Goal: Information Seeking & Learning: Learn about a topic

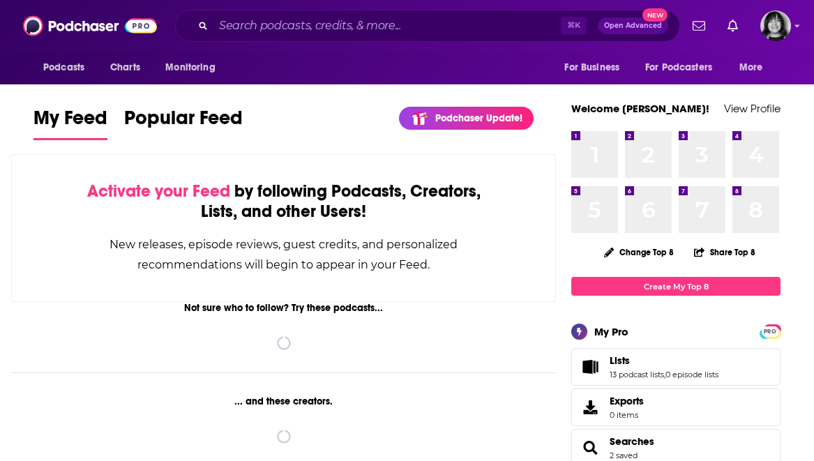
click at [453, 1] on div "Podcasts Charts Monitoring ⌘ K Open Advanced New For Business For Podcasters Mo…" at bounding box center [407, 26] width 814 height 52
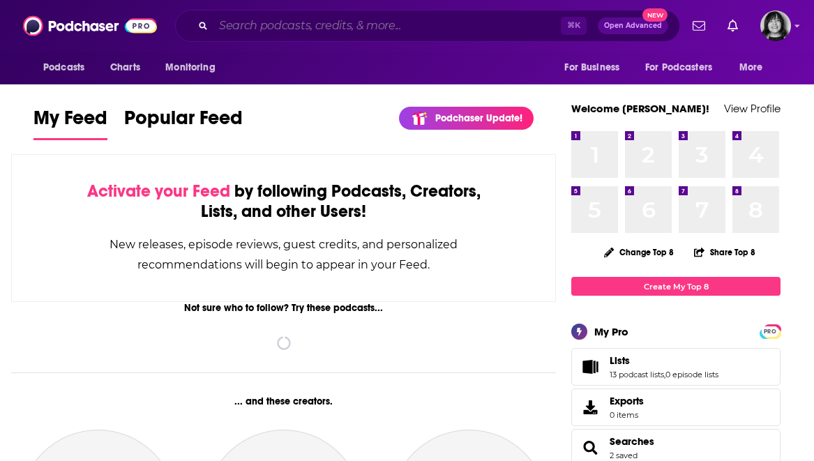
click at [452, 24] on input "Search podcasts, credits, & more..." at bounding box center [386, 26] width 347 height 22
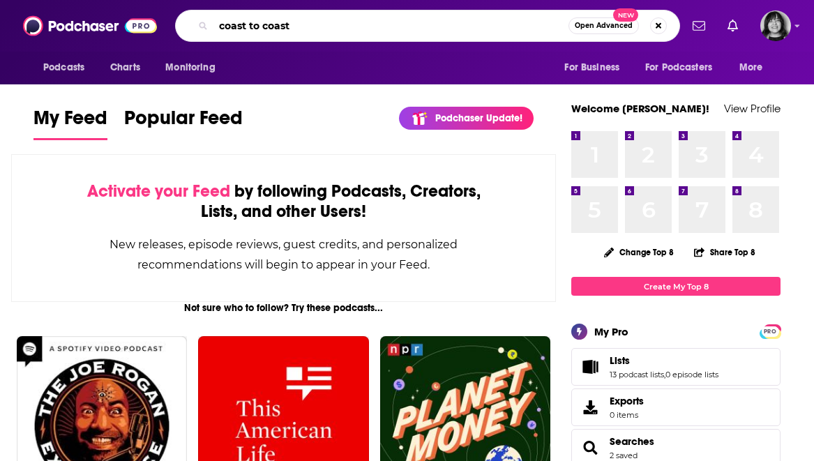
type input "coast to coast"
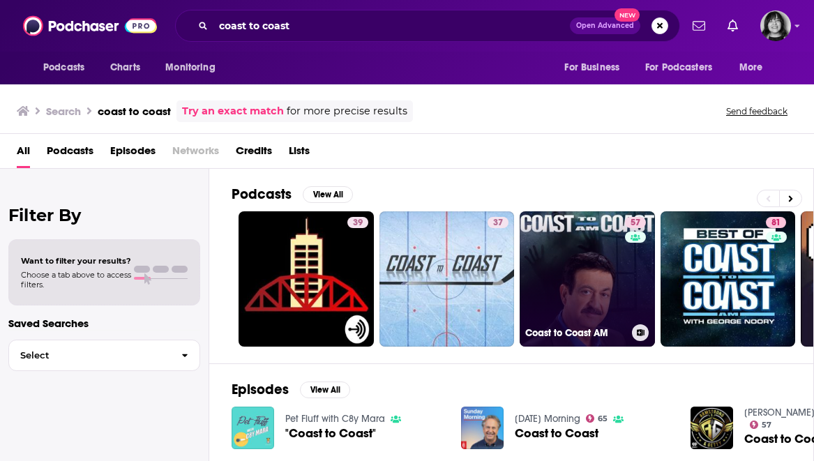
click at [593, 275] on link "57 Coast to Coast AM" at bounding box center [586, 278] width 135 height 135
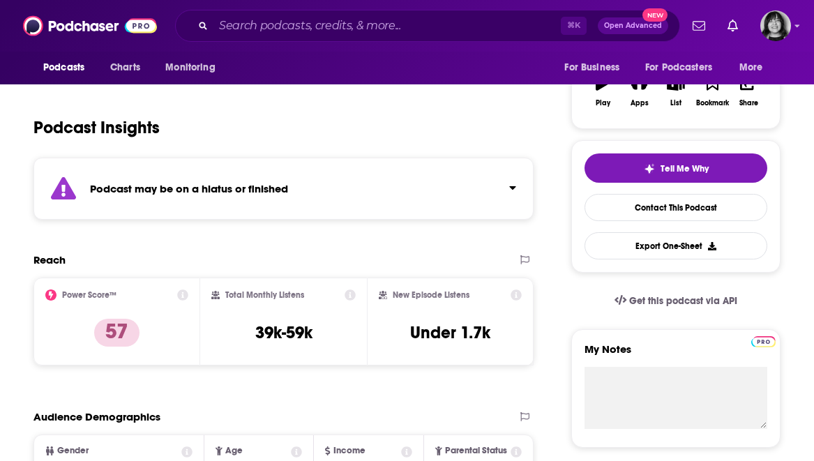
scroll to position [238, 0]
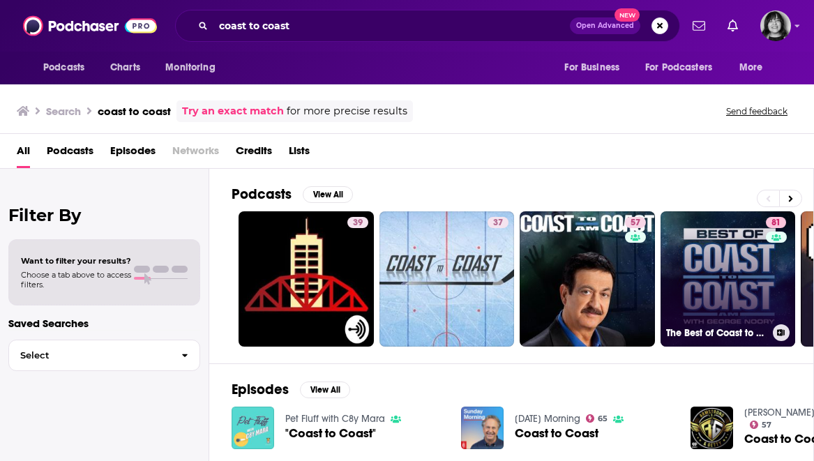
click at [745, 271] on link "81 The Best of Coast to Coast AM" at bounding box center [727, 278] width 135 height 135
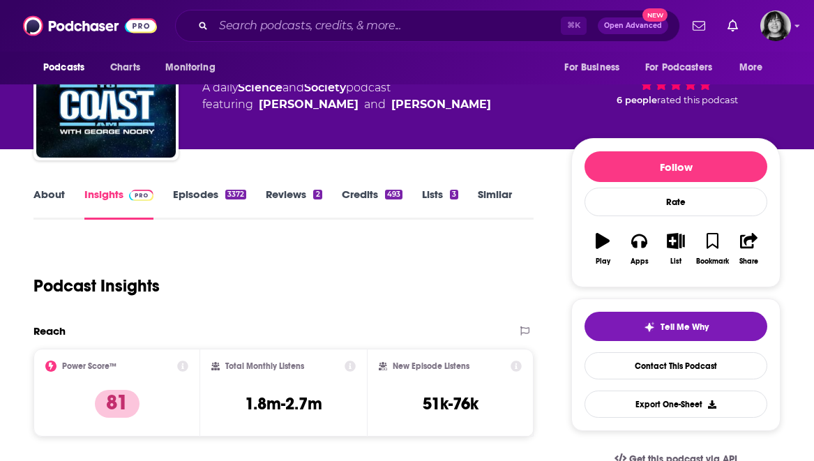
scroll to position [119, 0]
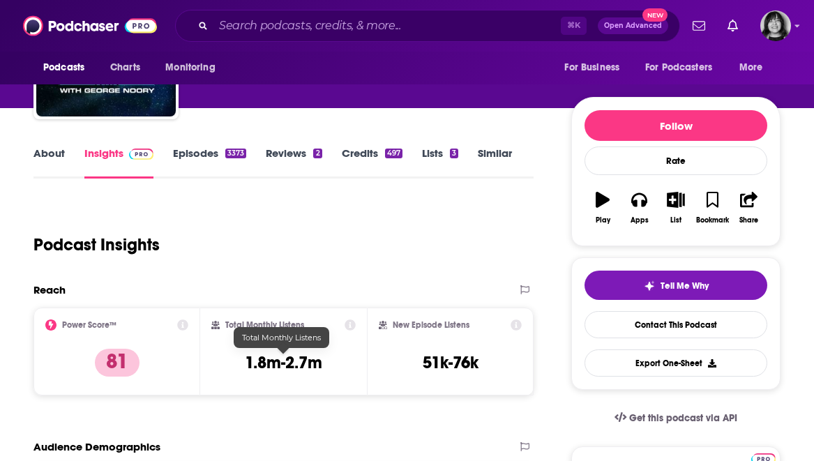
click at [285, 367] on h3 "1.8m-2.7m" at bounding box center [283, 362] width 77 height 21
copy div "1.8m-2.7m"
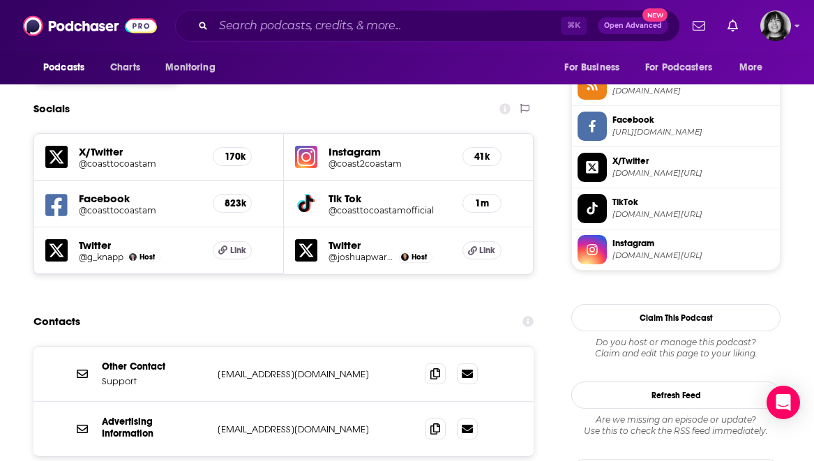
scroll to position [1403, 0]
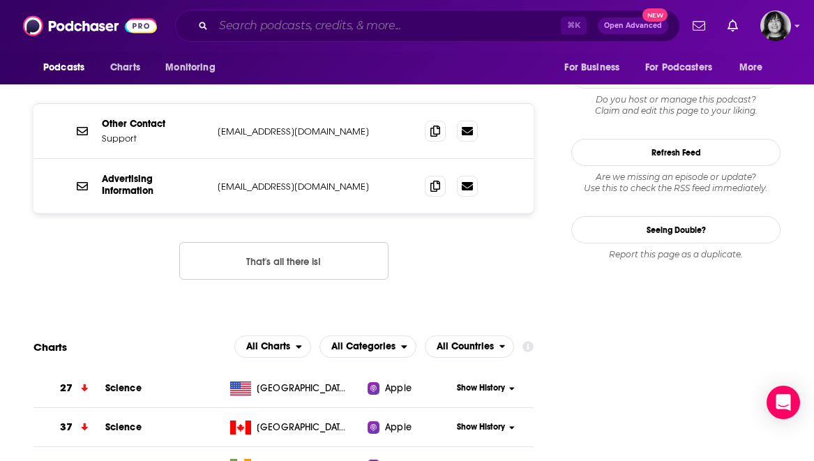
click at [369, 36] on input "Search podcasts, credits, & more..." at bounding box center [386, 26] width 347 height 22
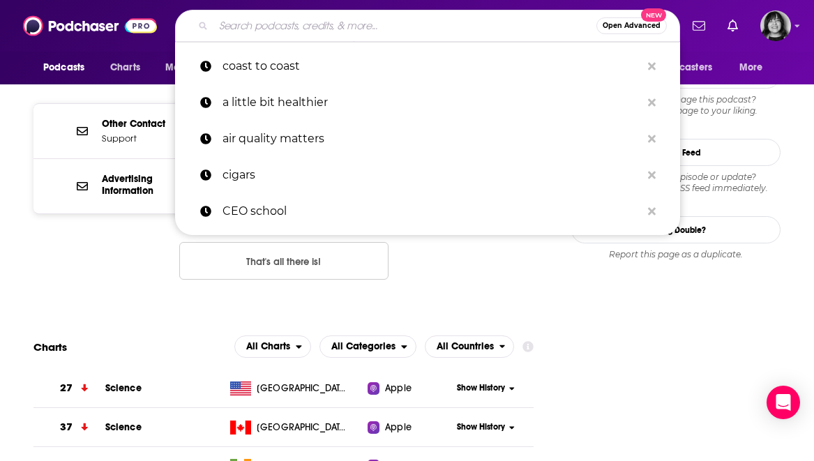
paste input "Partnering Leadership"
type input "Partnering Leadership"
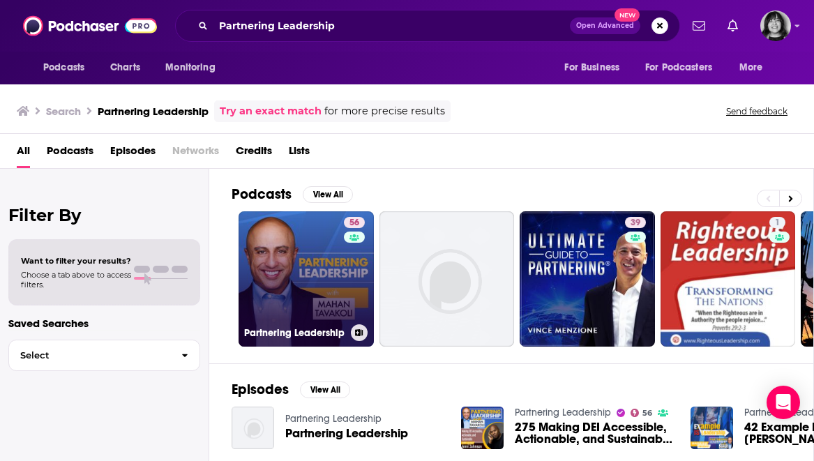
click at [257, 264] on link "56 Partnering Leadership" at bounding box center [305, 278] width 135 height 135
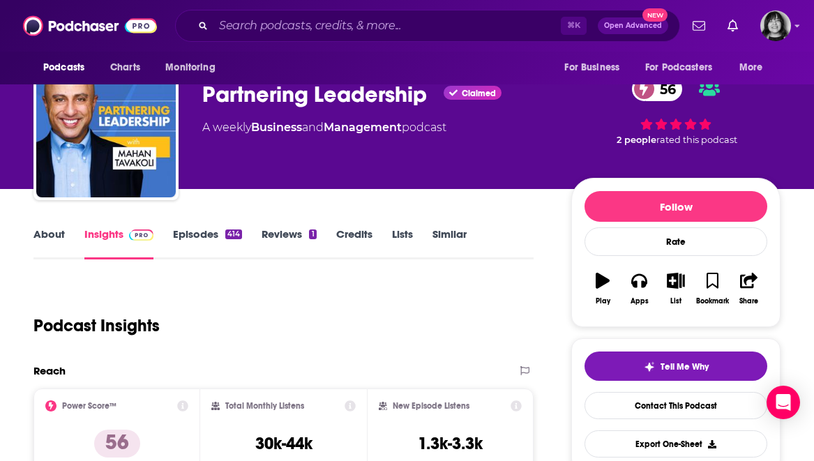
scroll to position [112, 0]
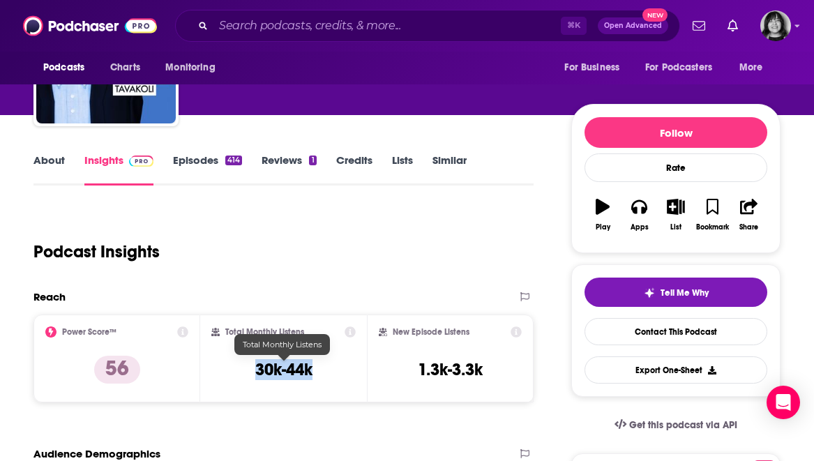
drag, startPoint x: 317, startPoint y: 367, endPoint x: 257, endPoint y: 369, distance: 60.7
click at [257, 369] on div "Total Monthly Listens 30k-44k" at bounding box center [283, 358] width 144 height 64
copy h3 "30k-44k"
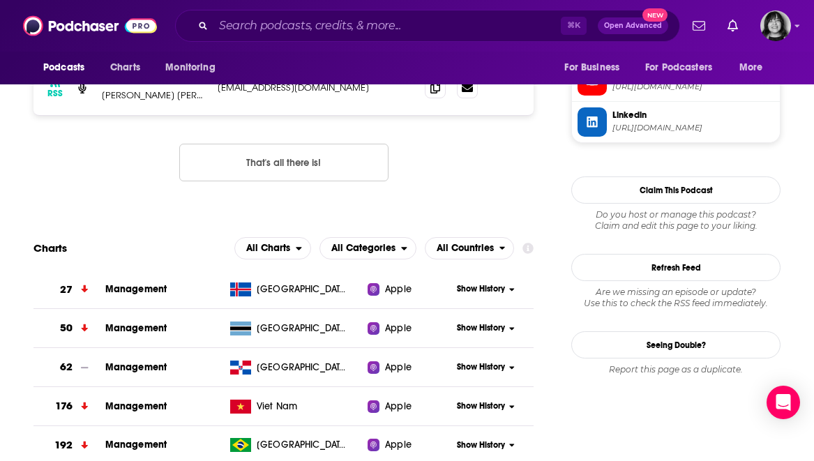
scroll to position [1438, 0]
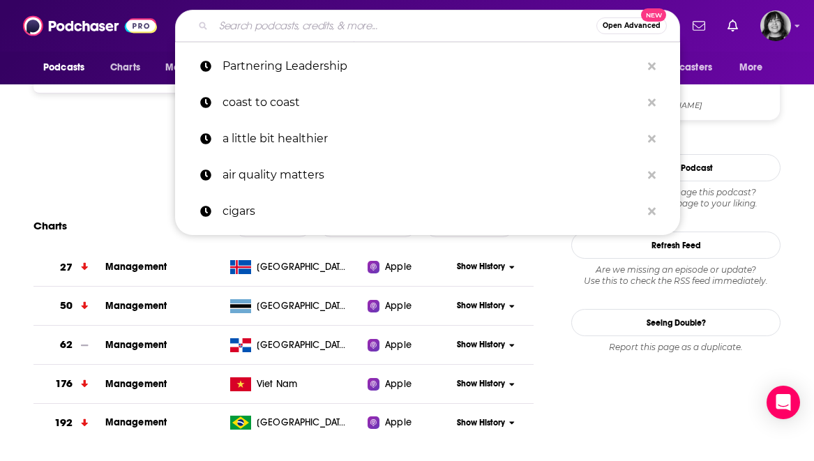
click at [376, 24] on input "Search podcasts, credits, & more..." at bounding box center [404, 26] width 383 height 22
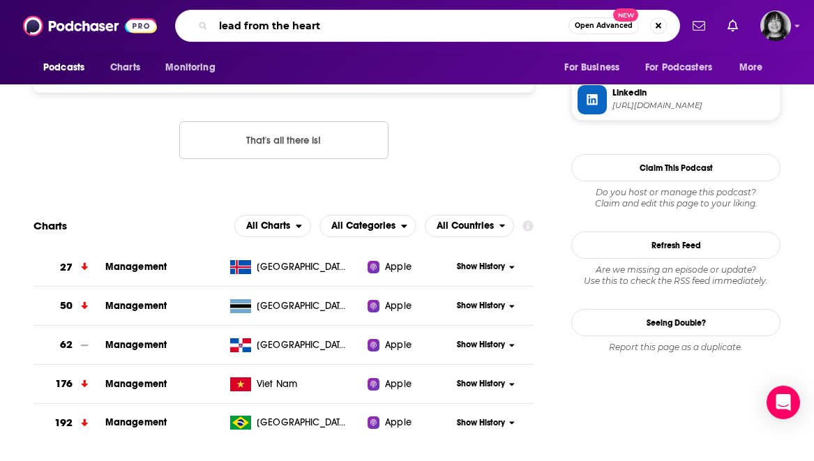
type input "lead from the heart"
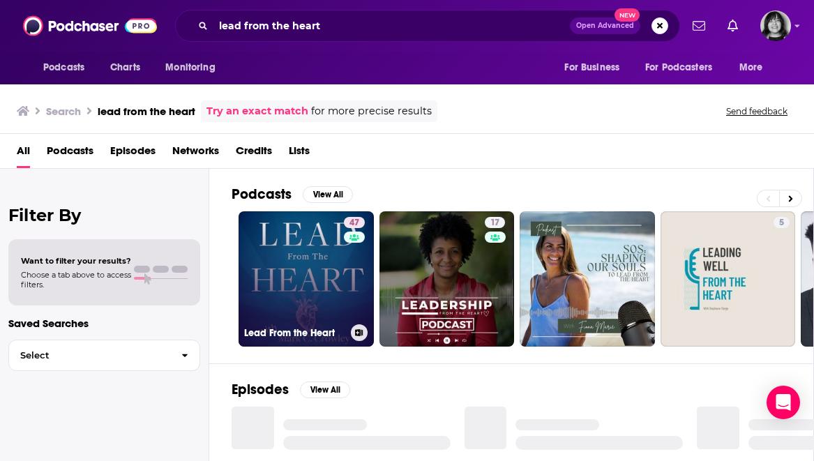
click at [321, 278] on link "47 Lead From the Heart" at bounding box center [305, 278] width 135 height 135
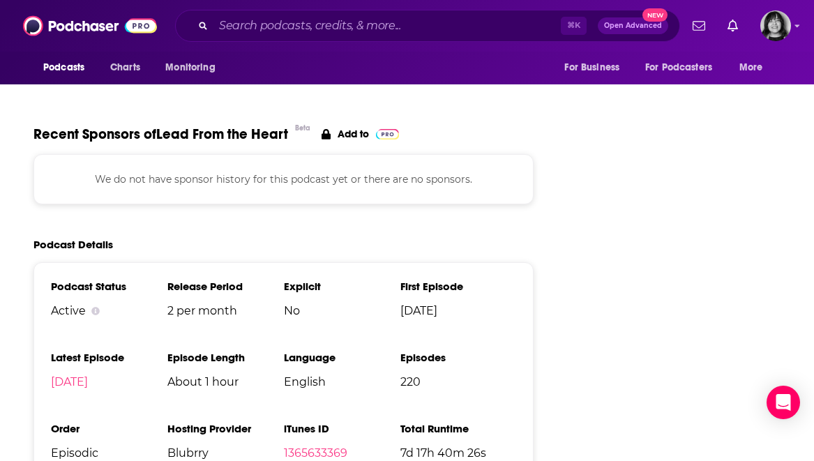
scroll to position [1686, 0]
